Goal: Find specific page/section: Find specific page/section

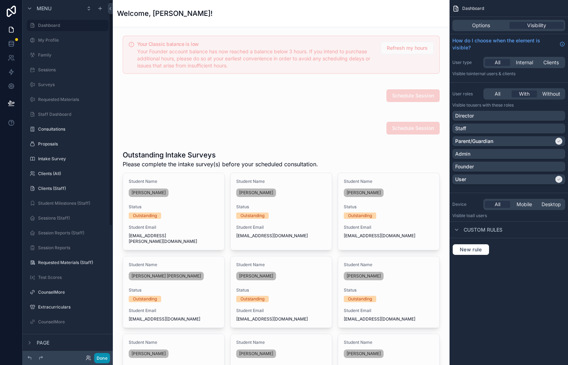
click at [101, 361] on button "Done" at bounding box center [102, 358] width 16 height 10
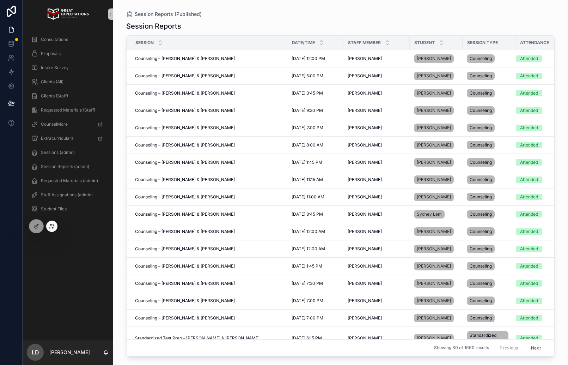
click at [53, 224] on icon at bounding box center [53, 225] width 1 height 2
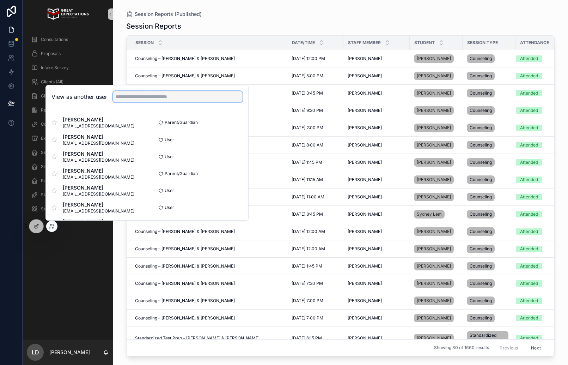
click at [133, 100] on input "text" at bounding box center [178, 96] width 130 height 11
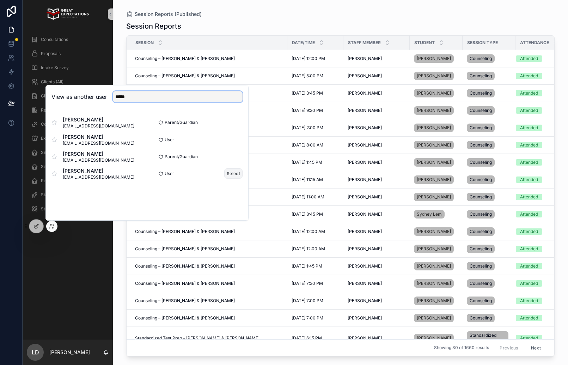
type input "*****"
click at [239, 174] on button "Select" at bounding box center [233, 173] width 18 height 10
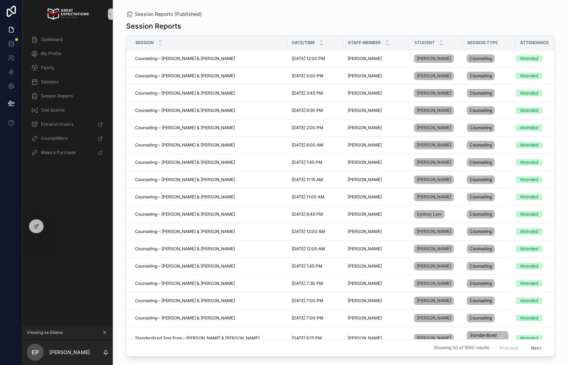
click at [52, 27] on div "scrollable content" at bounding box center [68, 14] width 90 height 28
click at [54, 38] on span "Dashboard" at bounding box center [52, 40] width 22 height 6
